Goal: Navigation & Orientation: Find specific page/section

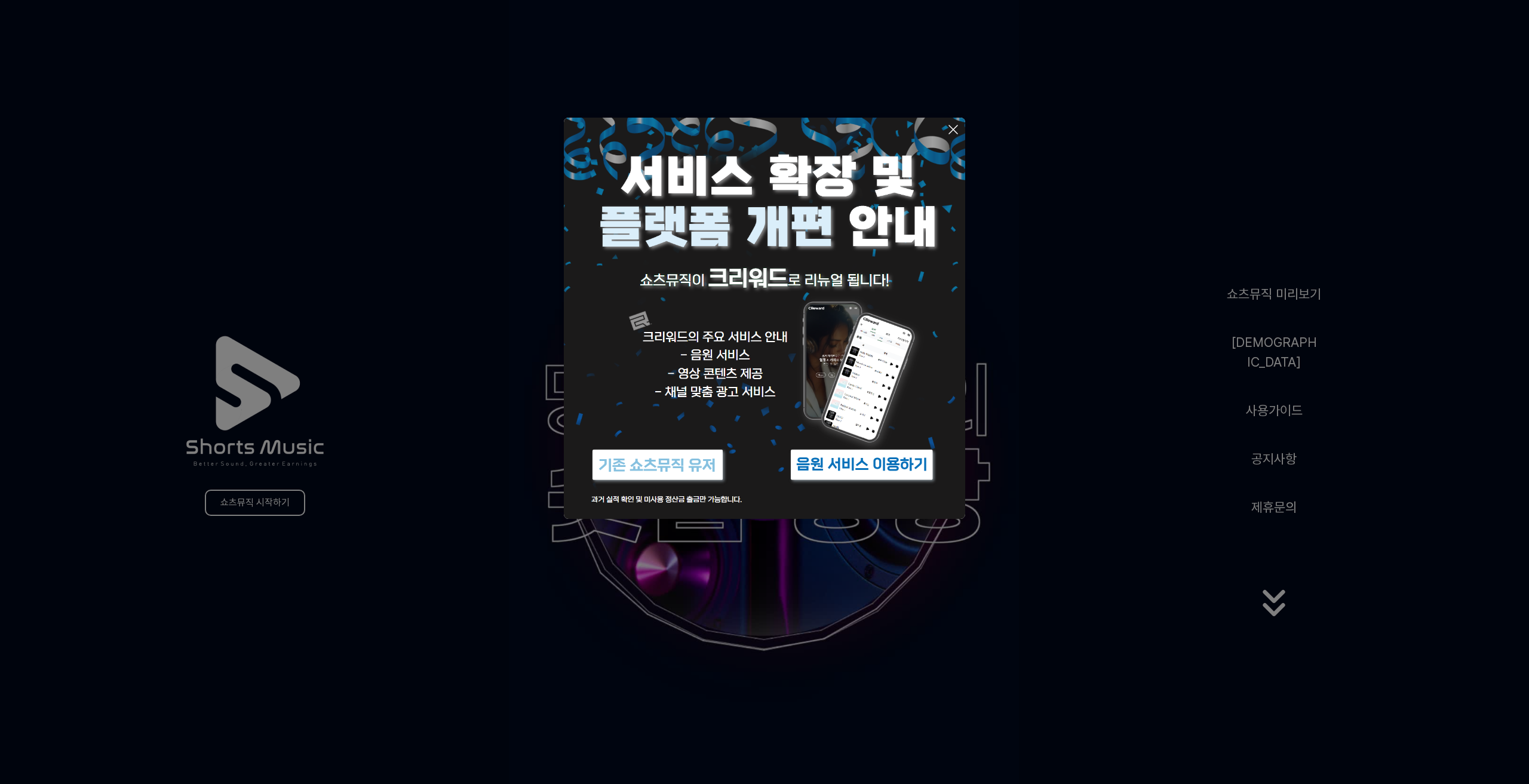
click at [691, 471] on img at bounding box center [657, 465] width 149 height 45
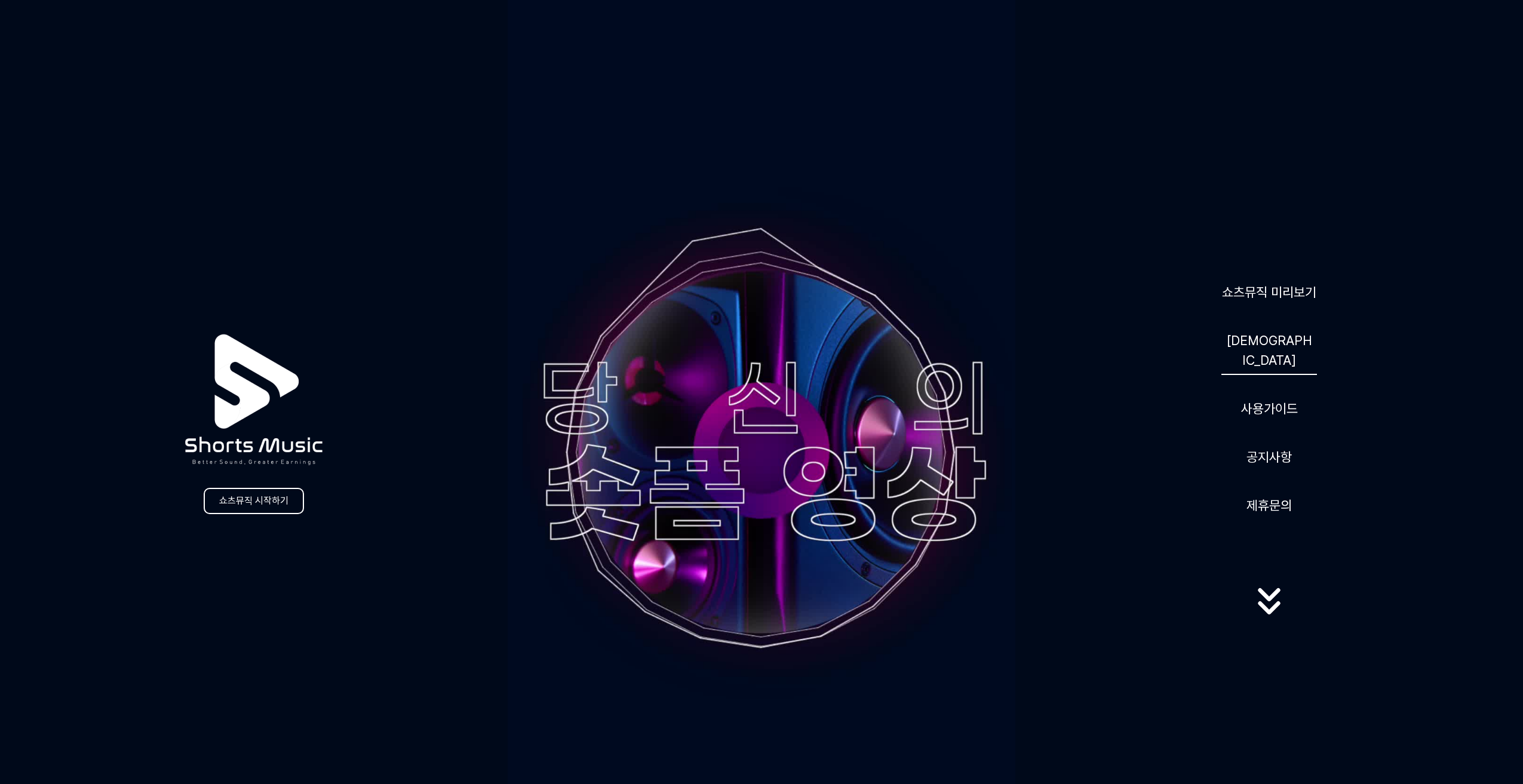
click at [1265, 343] on link "음원" at bounding box center [1270, 350] width 96 height 49
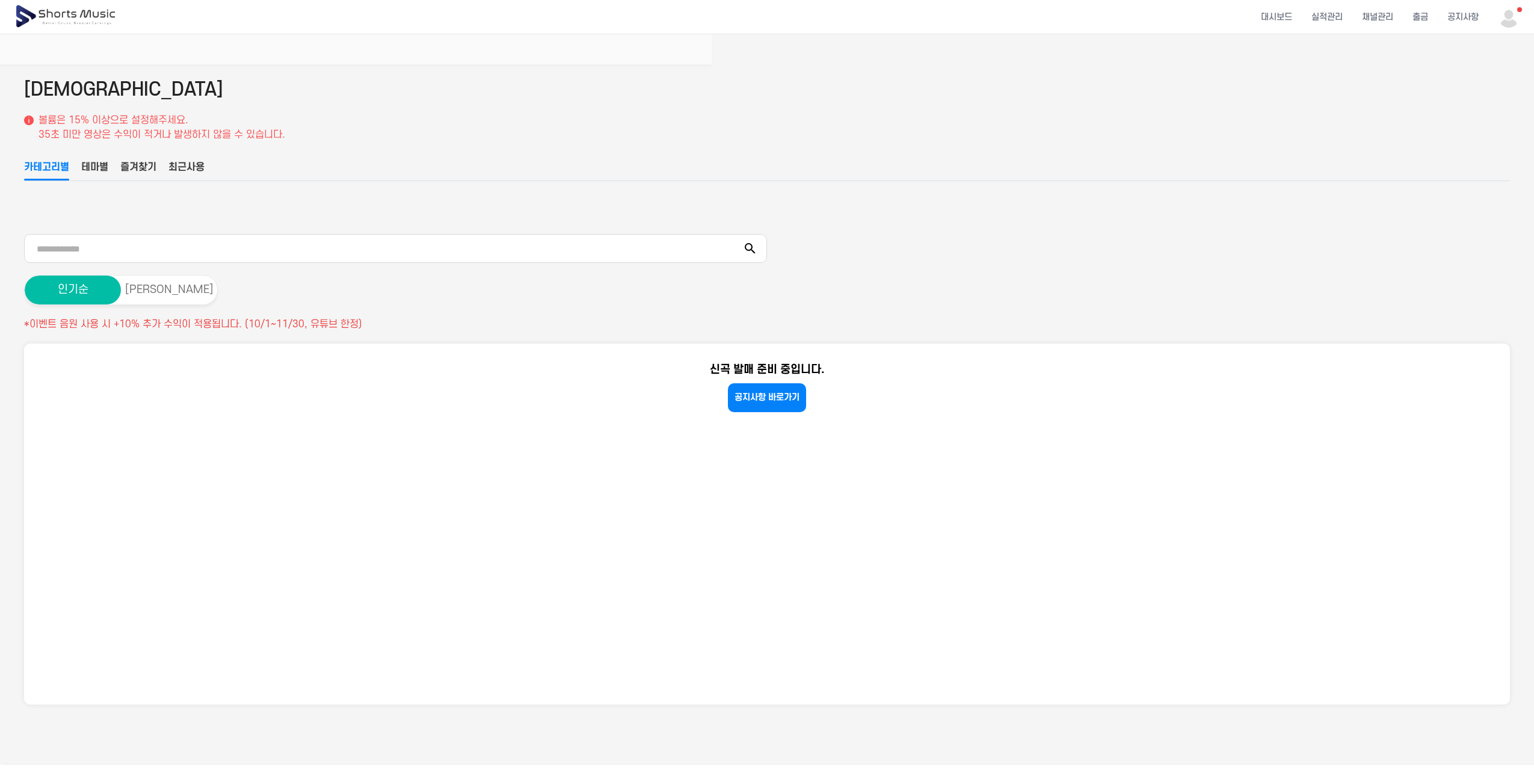
click at [103, 166] on button "테마별" at bounding box center [94, 170] width 27 height 20
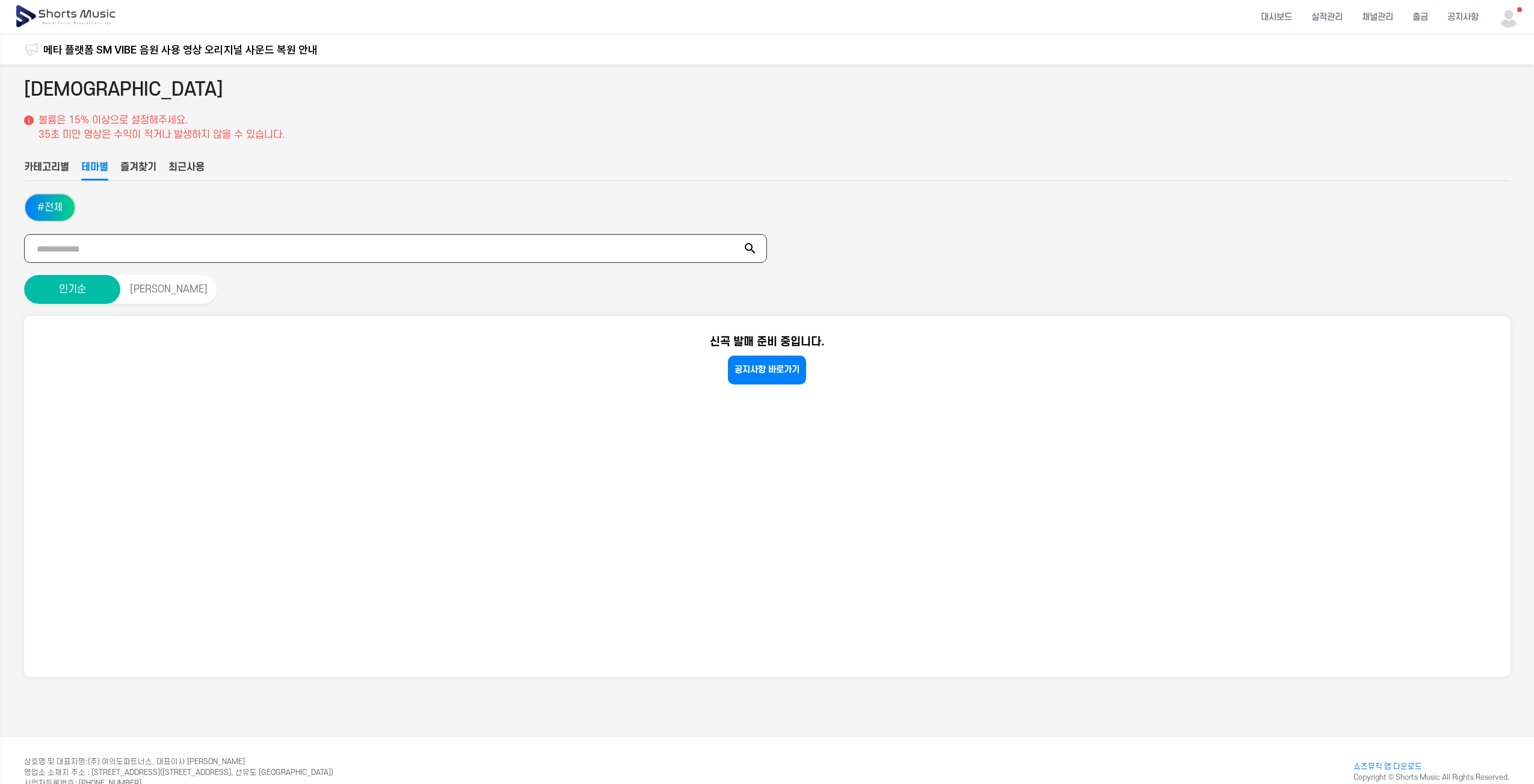
click at [107, 245] on input "text" at bounding box center [395, 249] width 743 height 29
click at [51, 167] on button "카테고리별" at bounding box center [46, 170] width 45 height 20
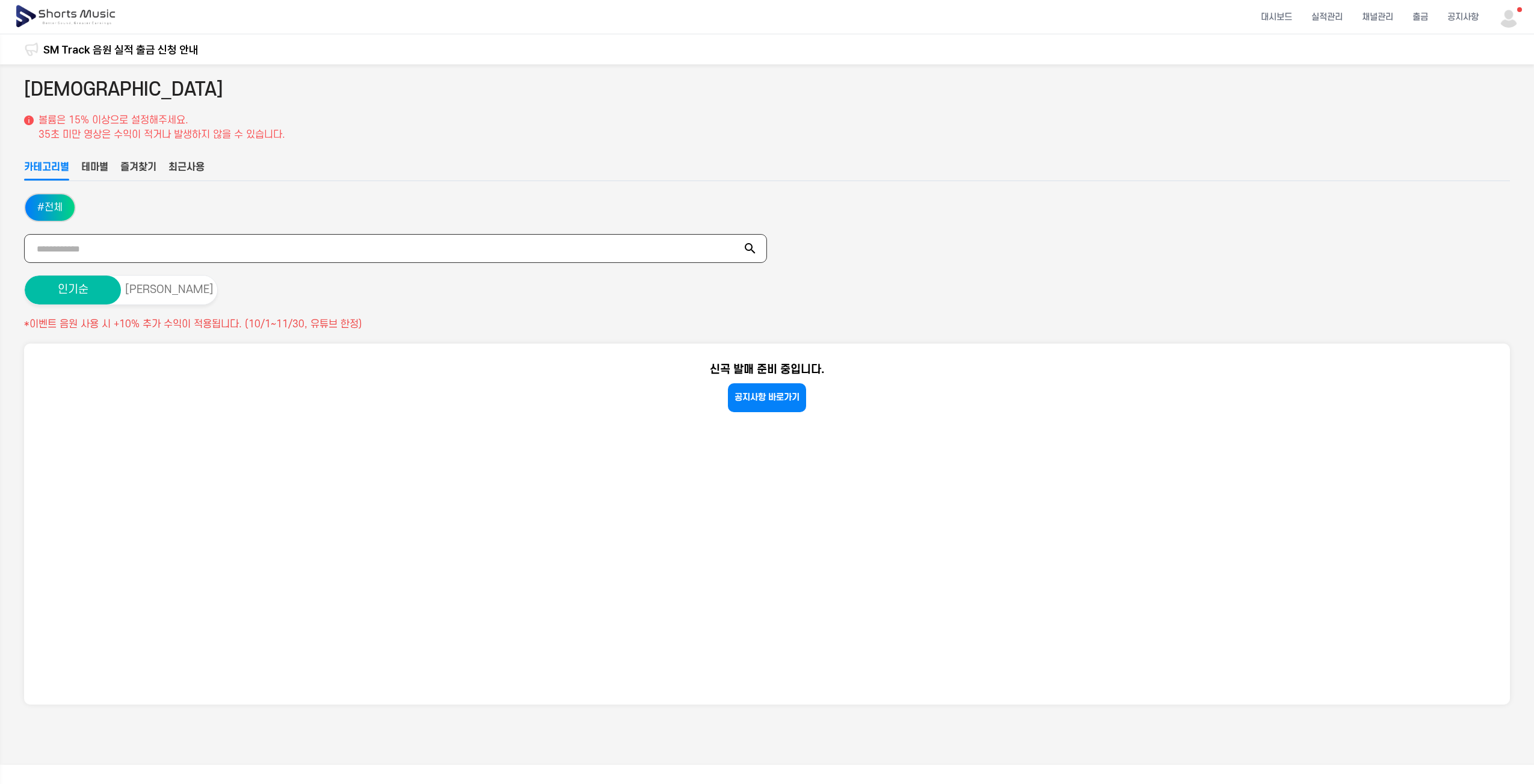
click at [122, 242] on input "text" at bounding box center [395, 249] width 743 height 29
type input "**"
click at [930, 218] on ul "# 전체" at bounding box center [766, 208] width 1486 height 29
click at [52, 11] on img at bounding box center [67, 16] width 104 height 34
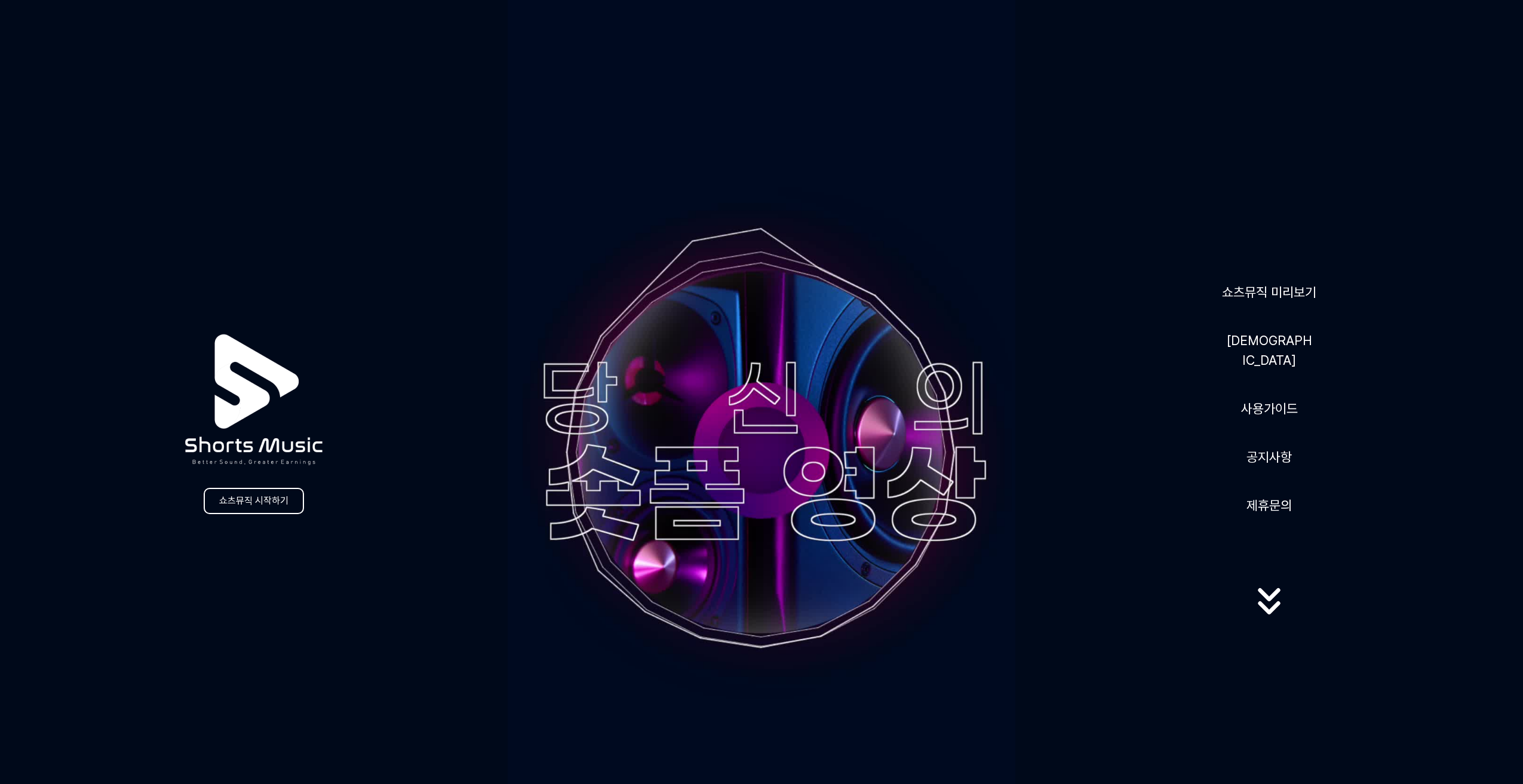
click at [1268, 591] on icon at bounding box center [1269, 595] width 22 height 13
